Goal: Find specific page/section: Find specific page/section

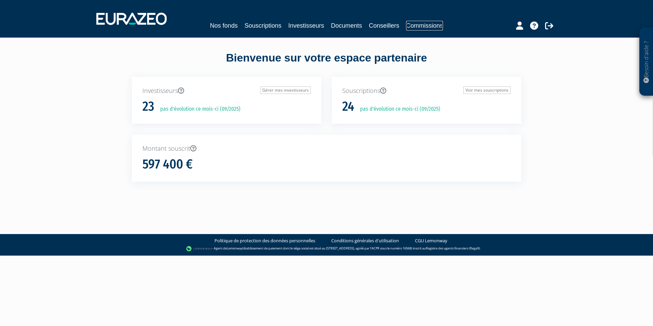
click at [424, 26] on link "Commissions" at bounding box center [424, 26] width 37 height 10
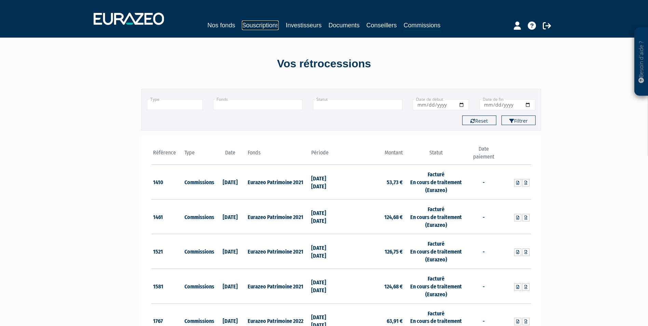
click at [269, 26] on link "Souscriptions" at bounding box center [260, 25] width 37 height 10
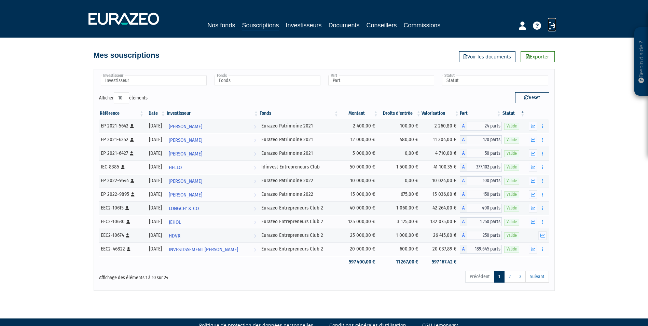
click at [551, 27] on icon at bounding box center [552, 26] width 8 height 8
